Goal: Navigation & Orientation: Find specific page/section

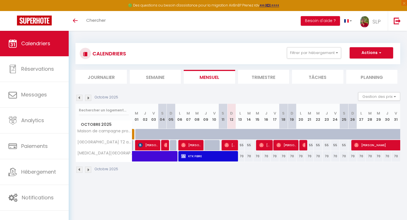
click at [89, 96] on img at bounding box center [88, 98] width 6 height 6
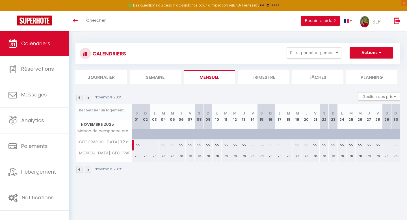
click at [89, 97] on img at bounding box center [88, 98] width 6 height 6
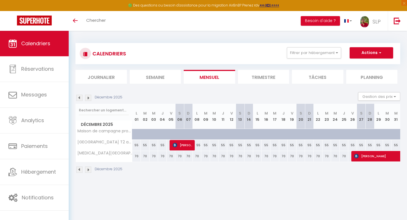
click at [80, 98] on img at bounding box center [79, 98] width 6 height 6
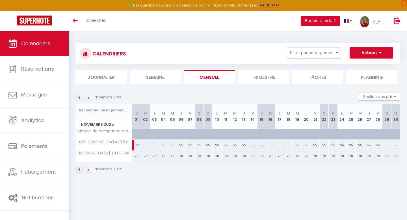
click at [80, 98] on img at bounding box center [79, 98] width 6 height 6
